Goal: Task Accomplishment & Management: Manage account settings

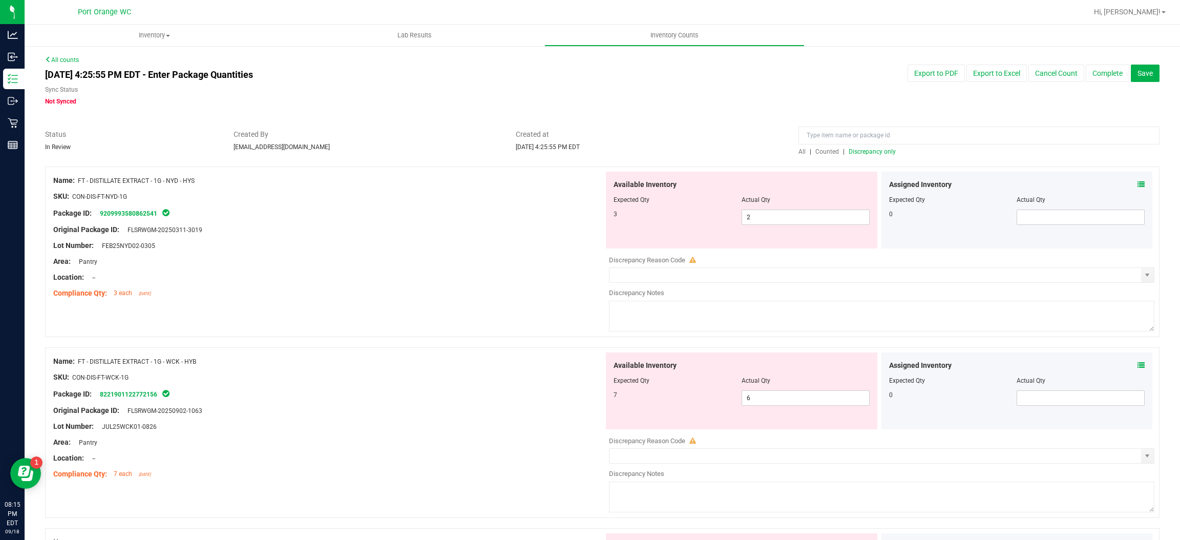
click at [874, 151] on span "Discrepancy only" at bounding box center [872, 151] width 47 height 7
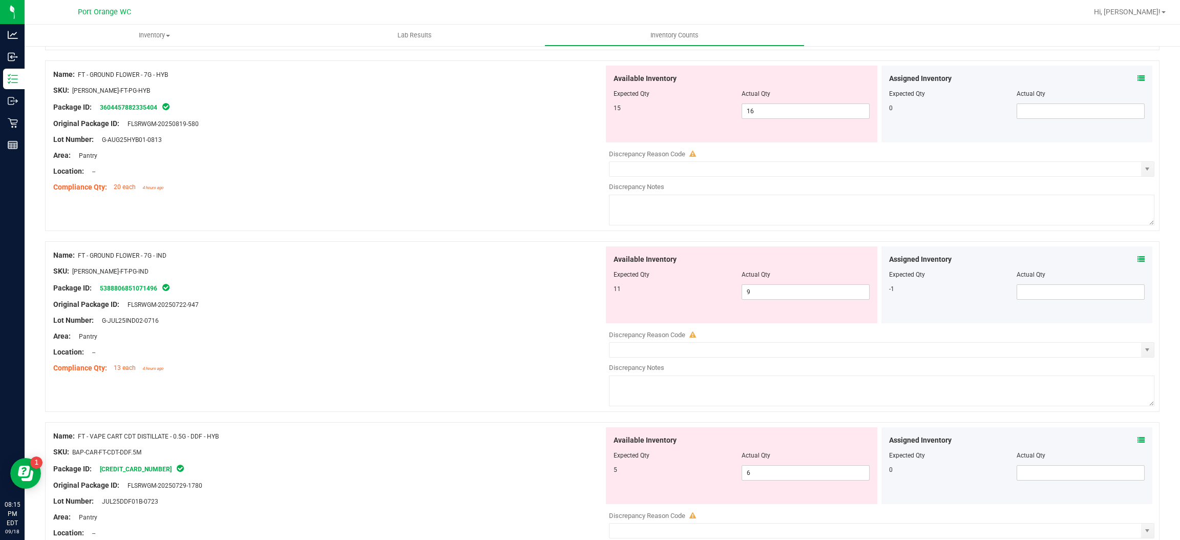
scroll to position [468, 0]
click at [1137, 260] on icon at bounding box center [1140, 259] width 7 height 7
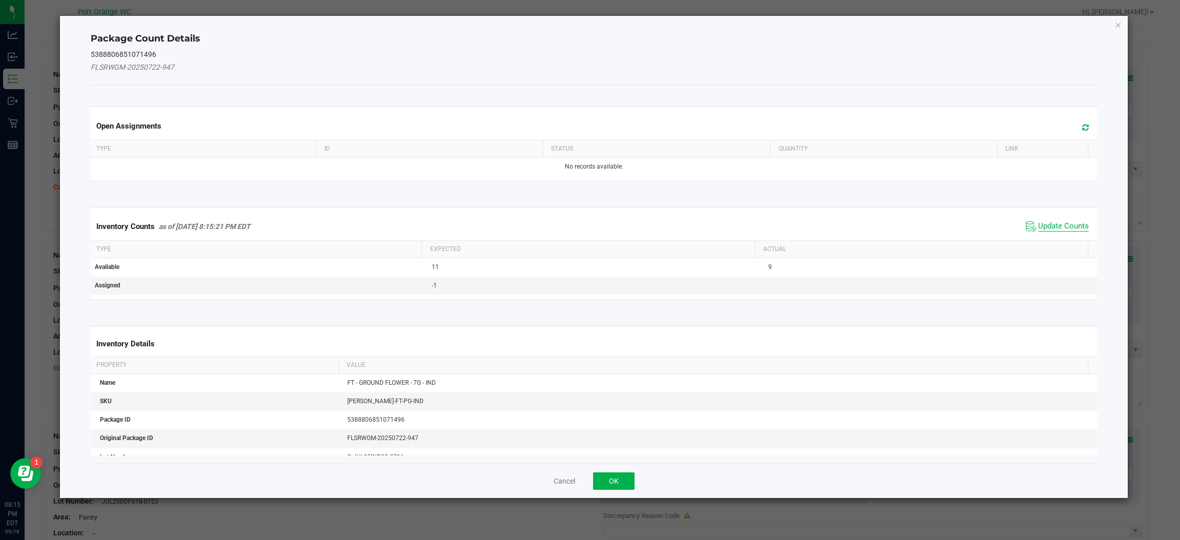
click at [1049, 228] on span "Update Counts" at bounding box center [1063, 226] width 51 height 10
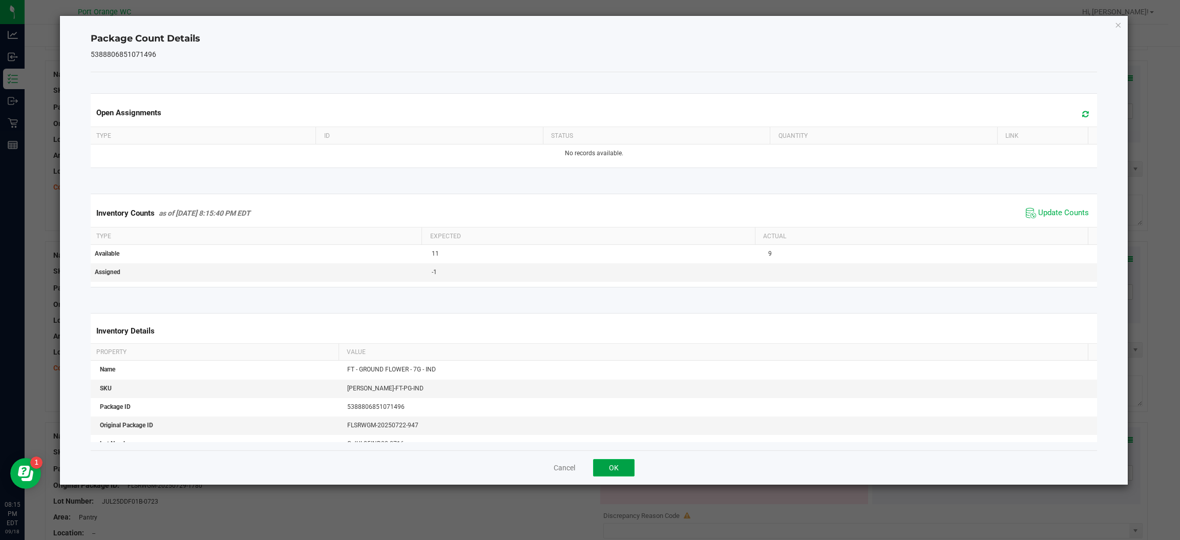
click at [612, 462] on button "OK" at bounding box center [613, 467] width 41 height 17
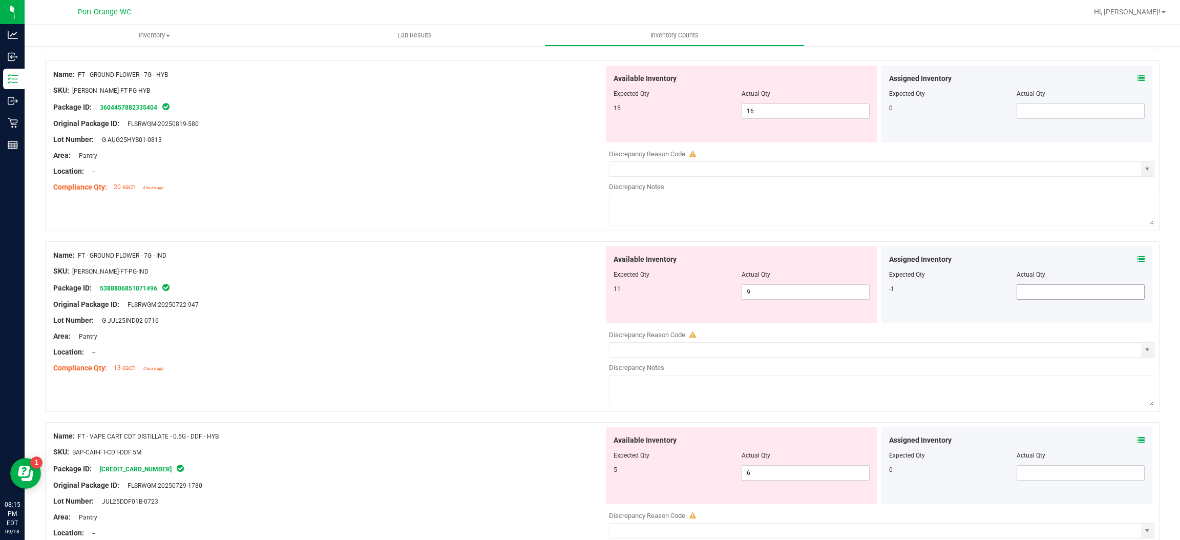
click at [1044, 296] on input "text" at bounding box center [1080, 292] width 127 height 14
type input "1"
click at [930, 376] on textarea at bounding box center [881, 390] width 545 height 31
type input "1"
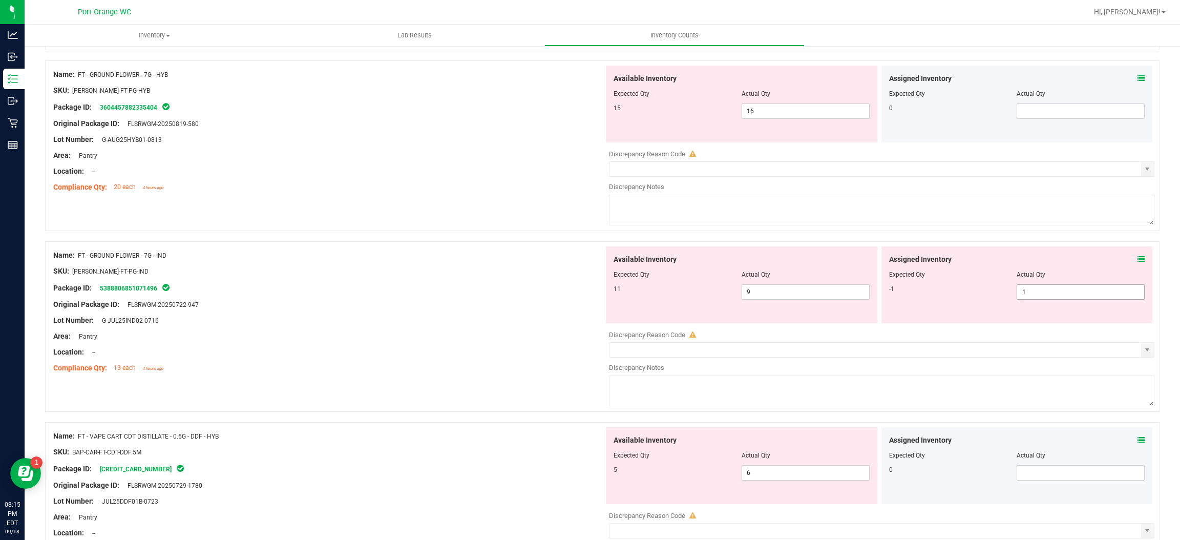
click at [1018, 292] on input "1" at bounding box center [1080, 292] width 127 height 14
type input "1"
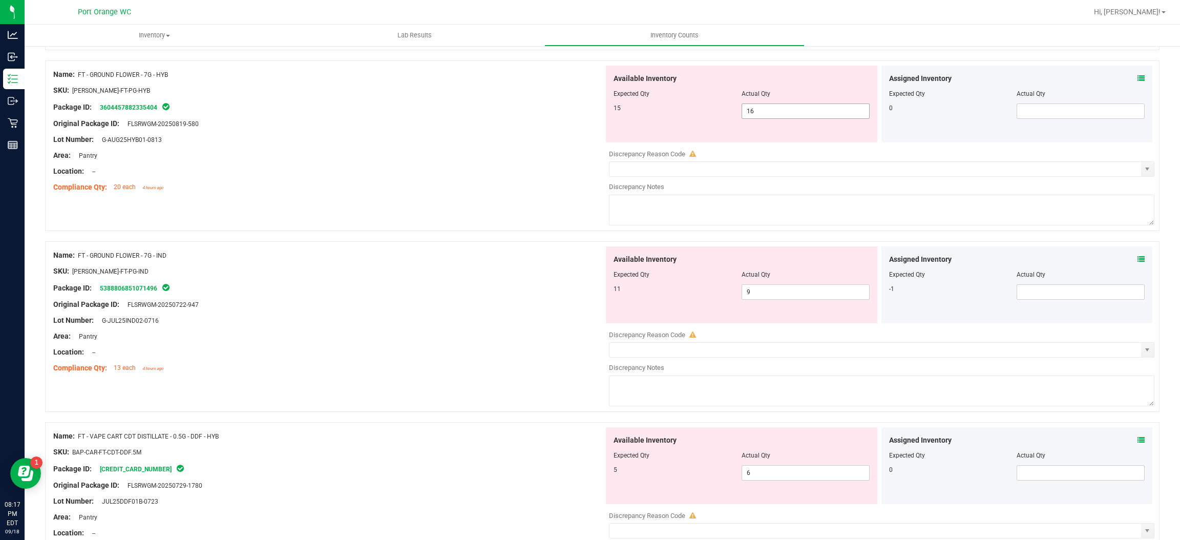
click at [792, 112] on input "16" at bounding box center [805, 111] width 127 height 14
type input "1"
type input "15"
click at [513, 219] on div "Name: FT - DISTILLATE EXTRACT - 1G - NYD - HYS SKU: CON-DIS-FT-NYD-1G Package I…" at bounding box center [602, 157] width 1114 height 916
type input "15"
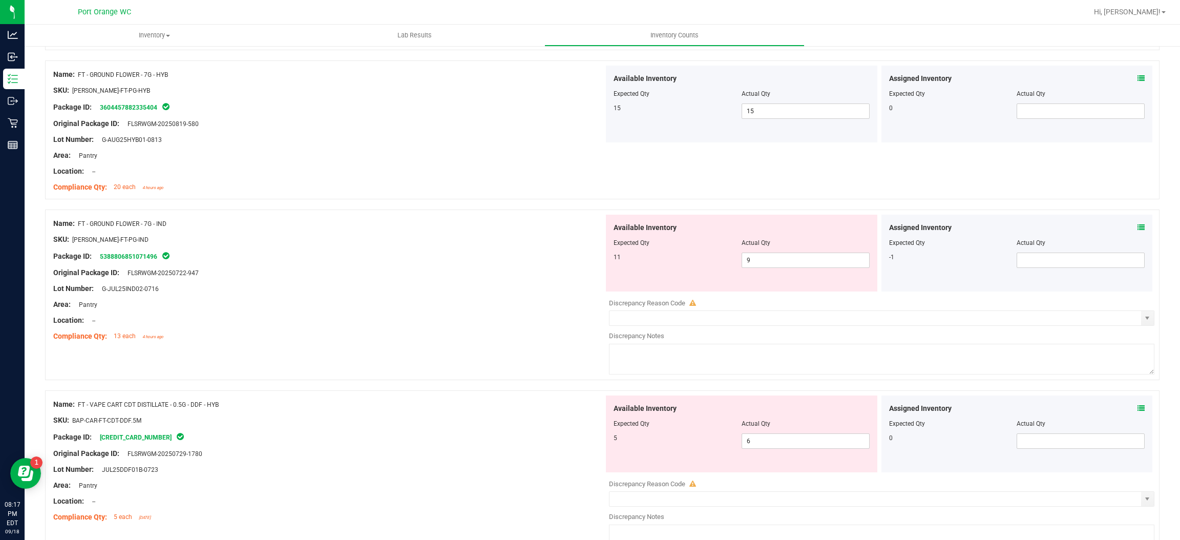
click at [437, 362] on div "Name: FT - GROUND FLOWER - 7G - IND SKU: FLO-BUD-FT-PG-IND Package ID: 53888068…" at bounding box center [602, 294] width 1114 height 171
click at [773, 441] on input "6" at bounding box center [805, 441] width 127 height 14
type input "5"
click at [463, 404] on div "Name: FT - VAPE CART CDT DISTILLATE - 0.5G - DDF - HYB" at bounding box center [328, 404] width 551 height 11
type input "5"
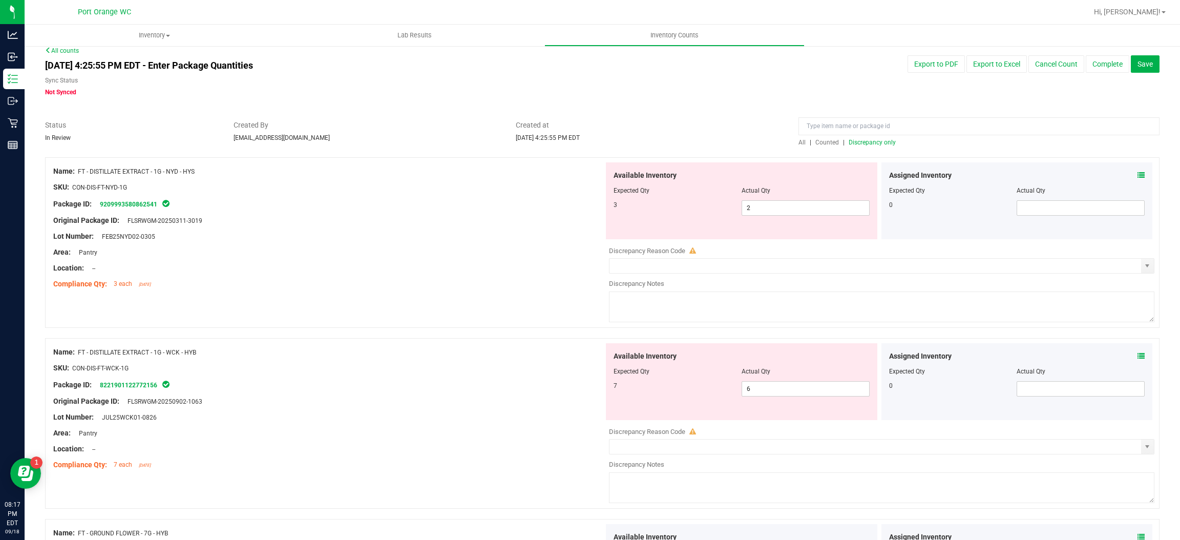
scroll to position [0, 0]
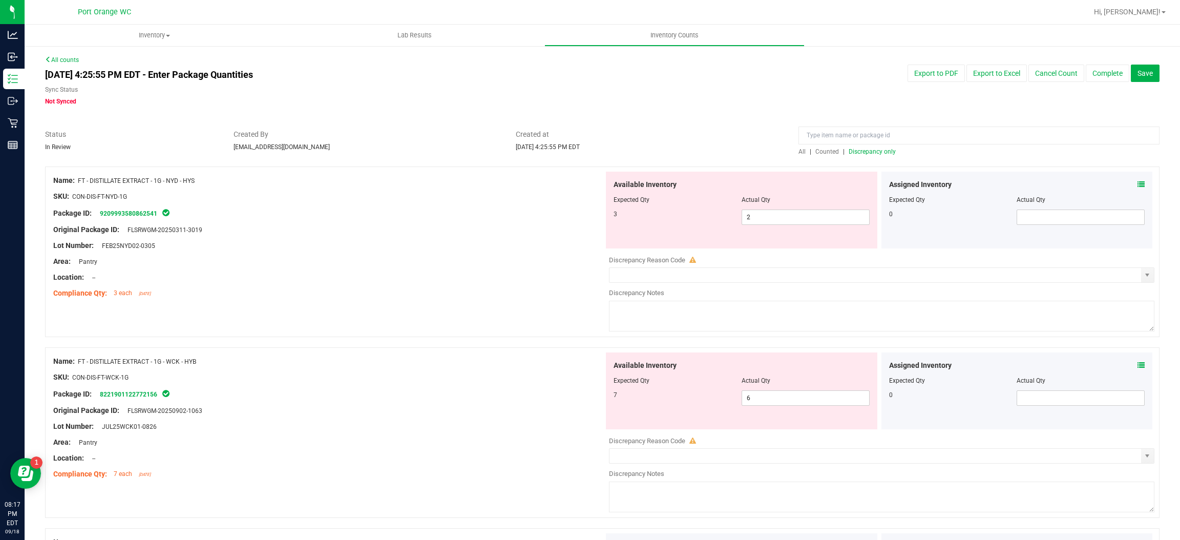
click at [881, 151] on span "Discrepancy only" at bounding box center [872, 151] width 47 height 7
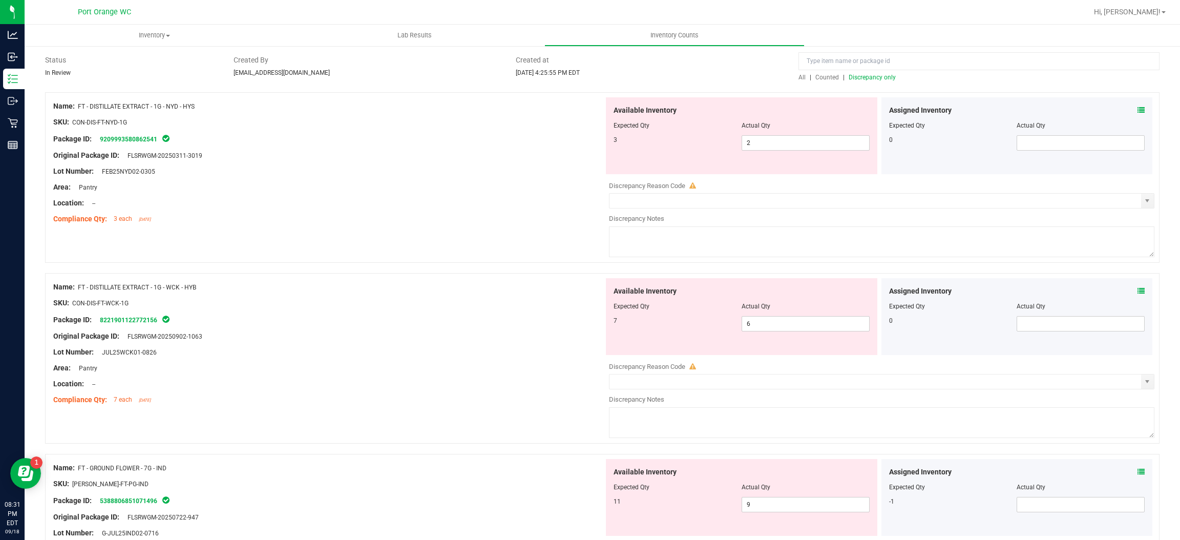
scroll to position [75, 0]
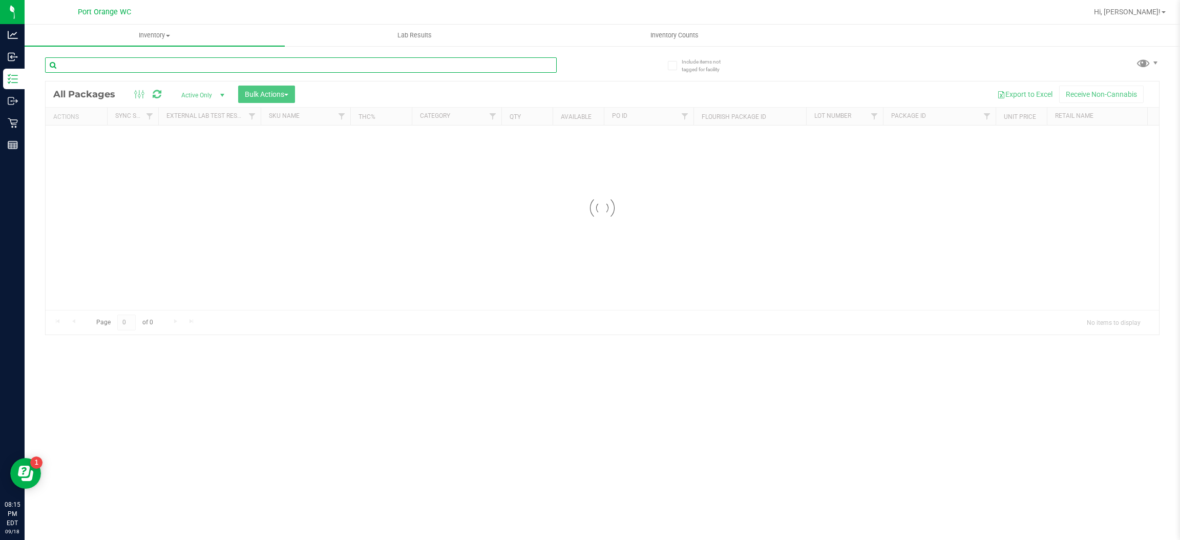
click at [236, 63] on div "Inventory All packages All inventory Waste log Create inventory Lab Results Inv…" at bounding box center [602, 282] width 1155 height 515
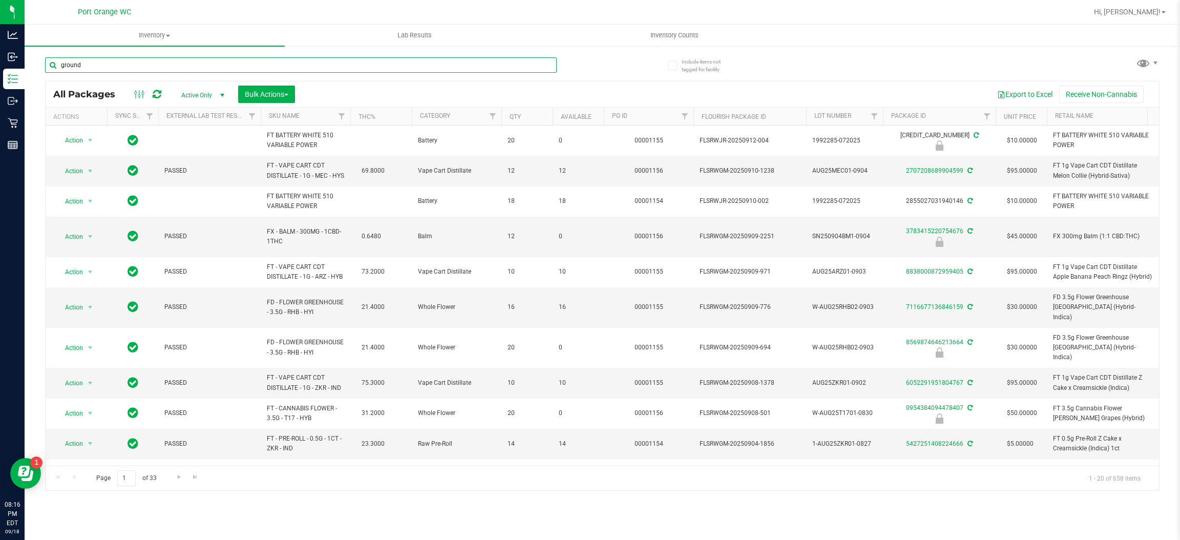
type input "ground"
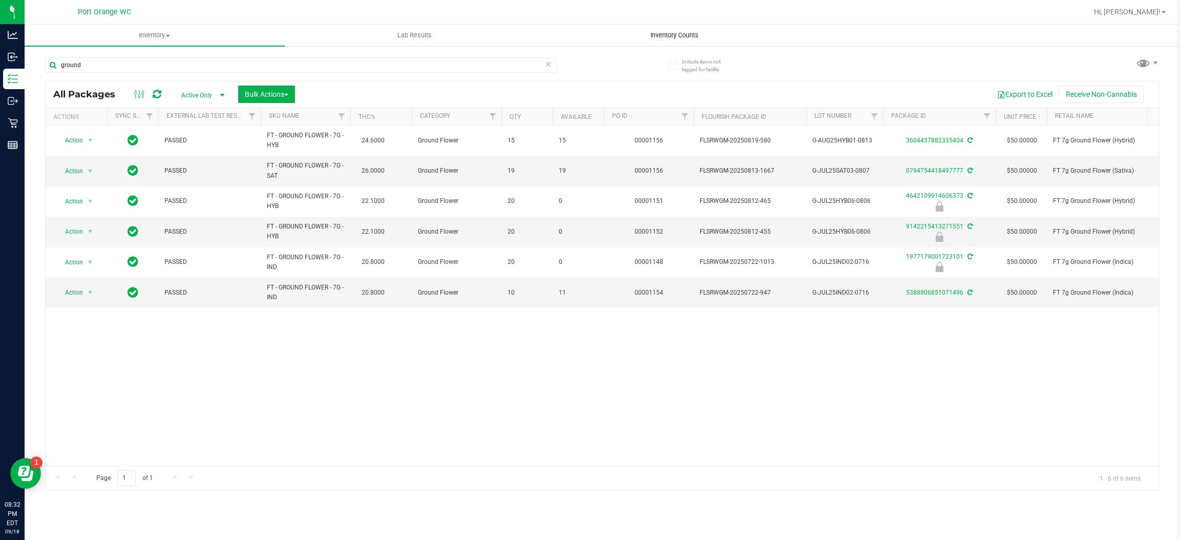
click at [696, 35] on span "Inventory Counts" at bounding box center [675, 35] width 76 height 9
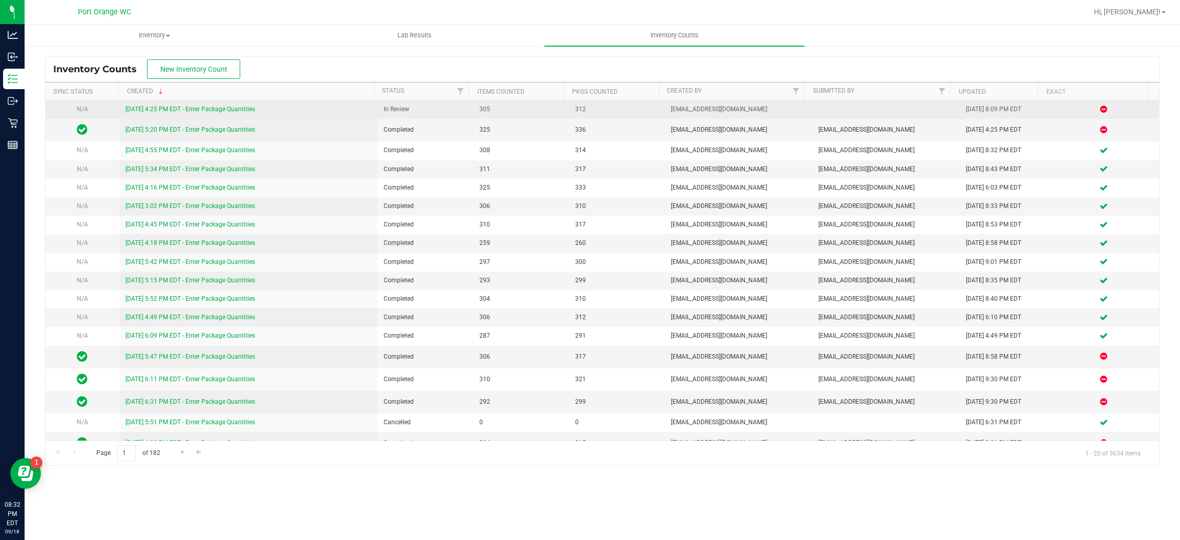
click at [244, 109] on link "[DATE] 4:25 PM EDT - Enter Package Quantities" at bounding box center [190, 108] width 130 height 7
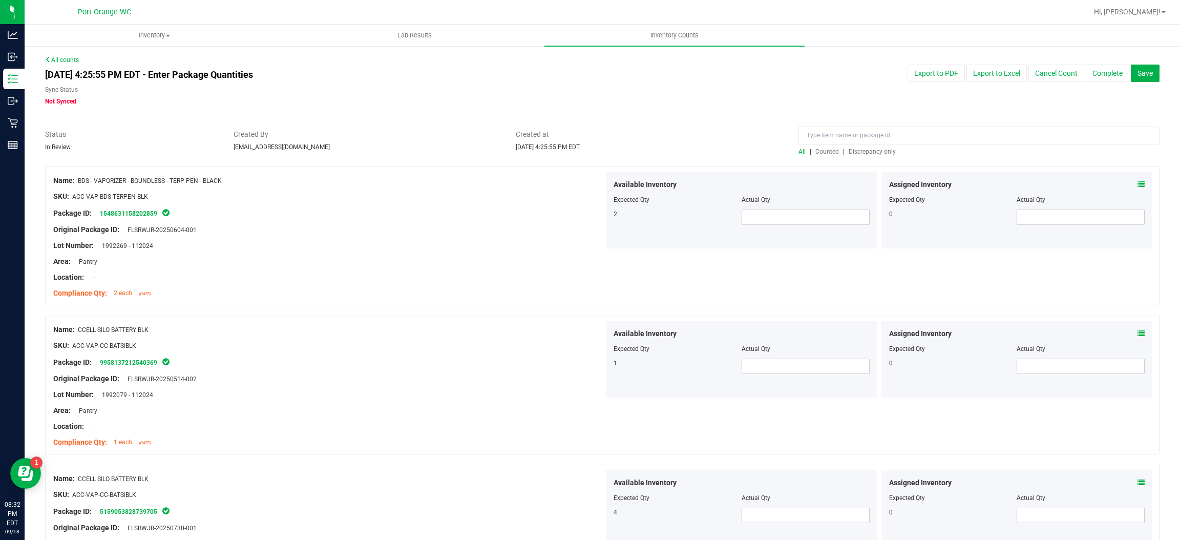
click at [873, 151] on span "Discrepancy only" at bounding box center [872, 151] width 47 height 7
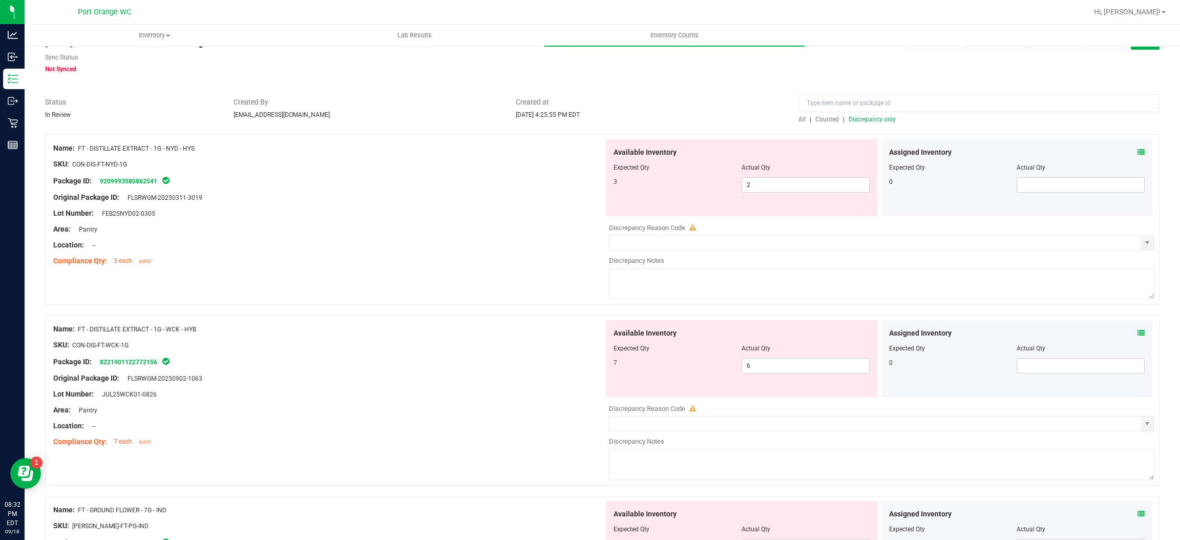
scroll to position [49, 0]
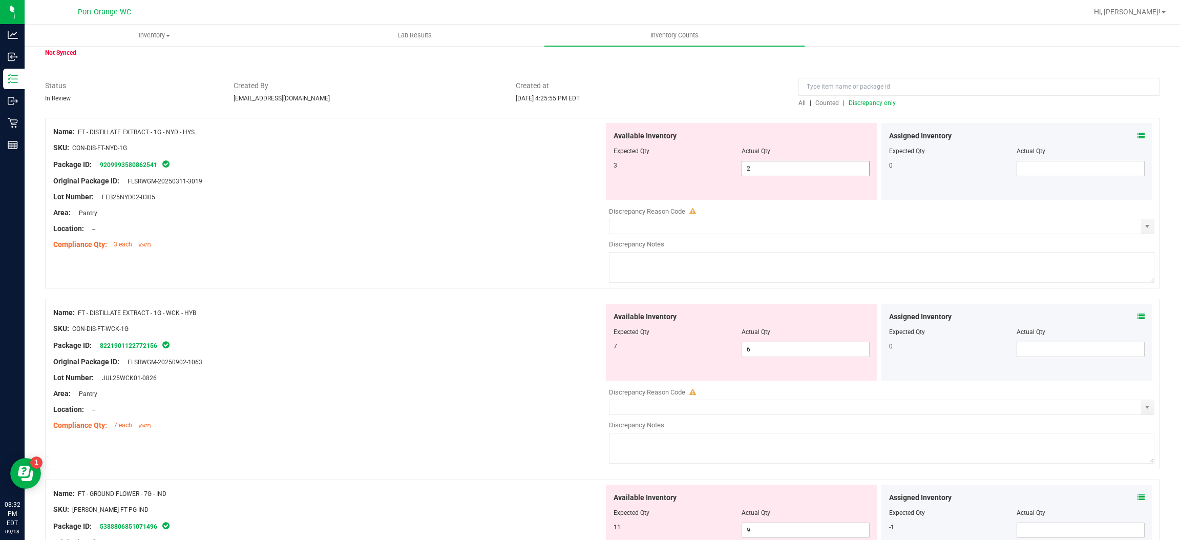
click at [766, 167] on input "2" at bounding box center [805, 168] width 127 height 14
type input "3"
click at [781, 440] on div "Name: FT - DISTILLATE EXTRACT - 1G - WCK - HYB SKU: CON-DIS-FT-WCK-1G Package I…" at bounding box center [602, 389] width 1114 height 181
type input "3"
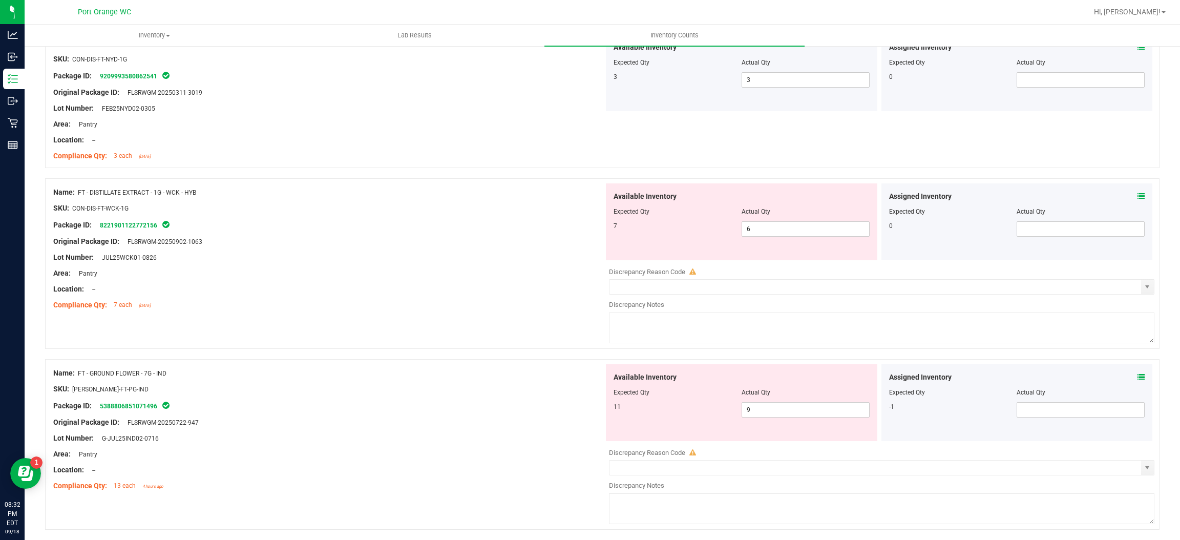
scroll to position [172, 0]
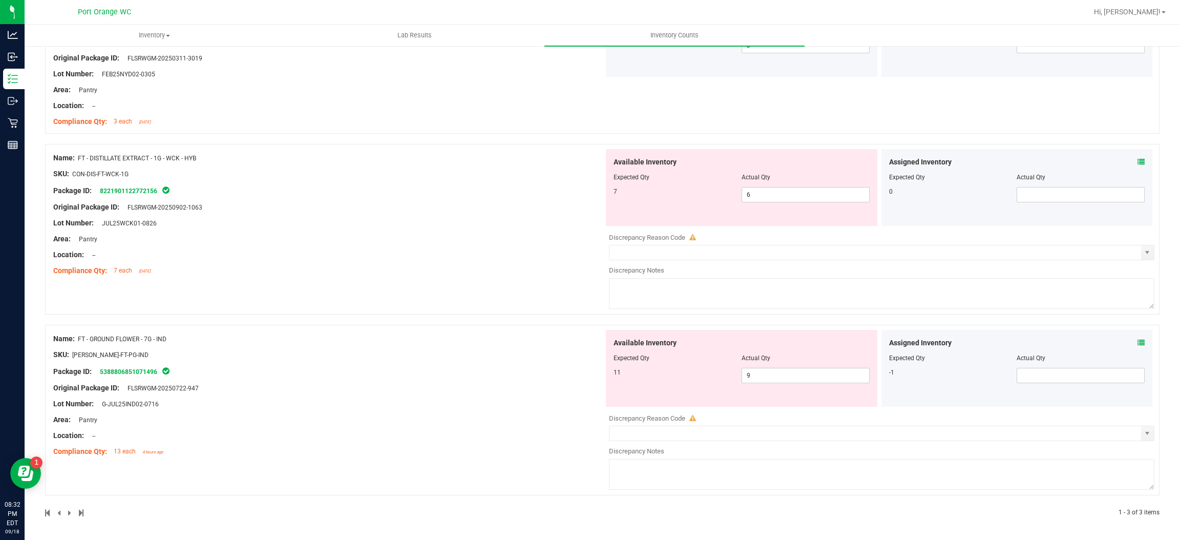
click at [432, 250] on div "Location: --" at bounding box center [328, 254] width 551 height 11
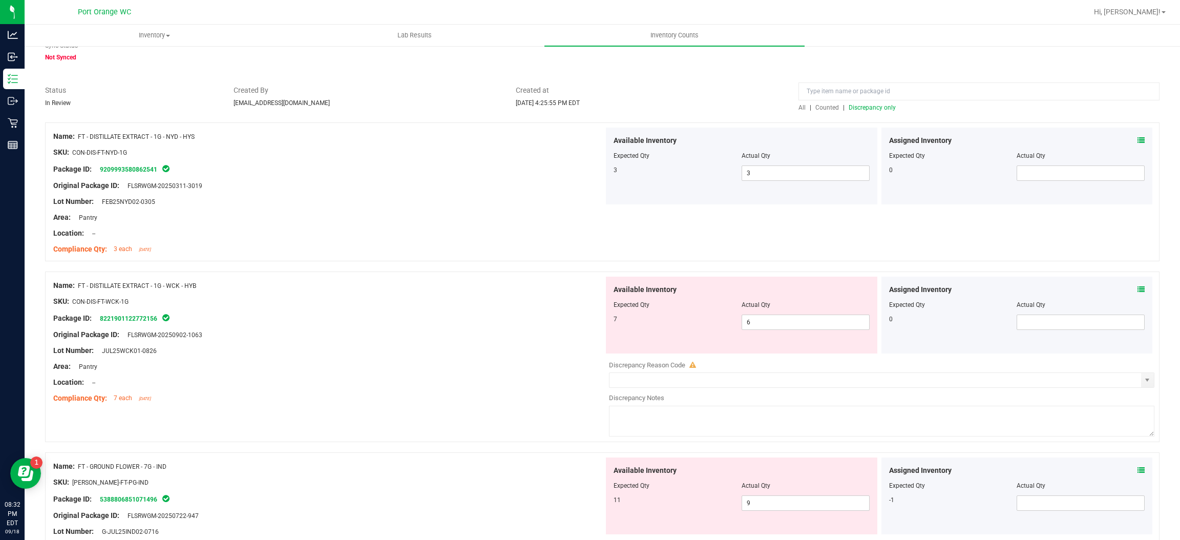
scroll to position [11, 0]
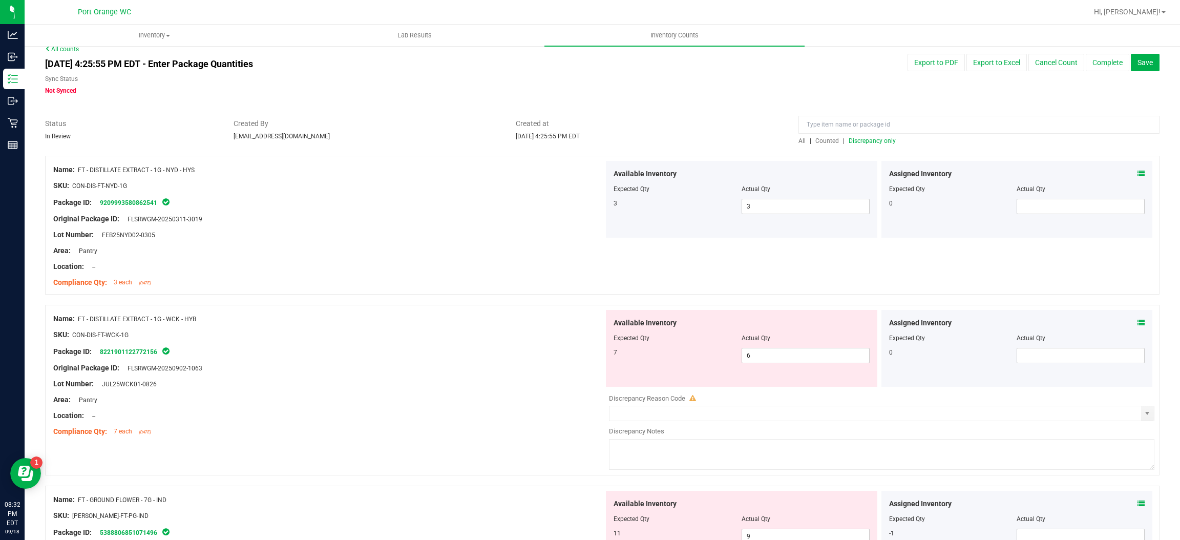
click at [869, 140] on span "Discrepancy only" at bounding box center [872, 140] width 47 height 7
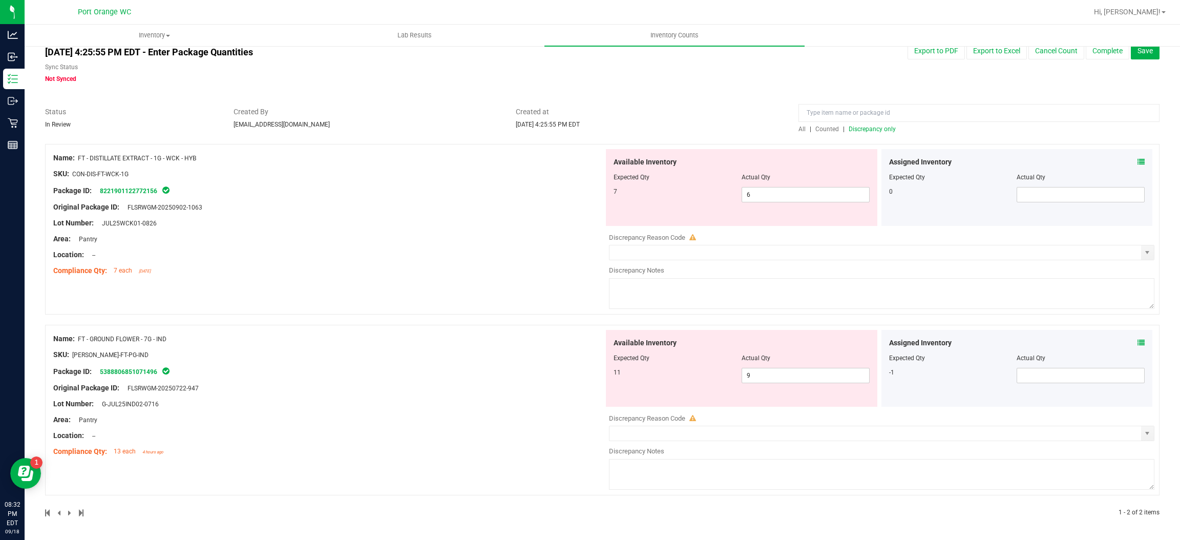
scroll to position [0, 0]
